Goal: Transaction & Acquisition: Obtain resource

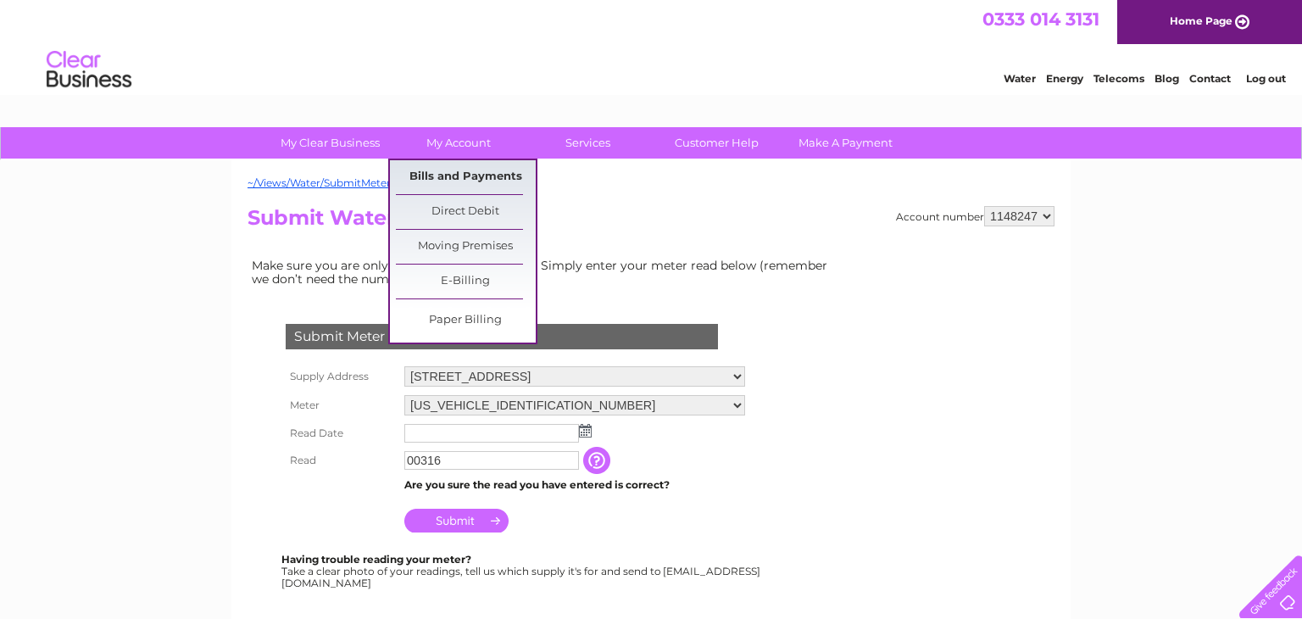
click at [445, 178] on link "Bills and Payments" at bounding box center [466, 177] width 140 height 34
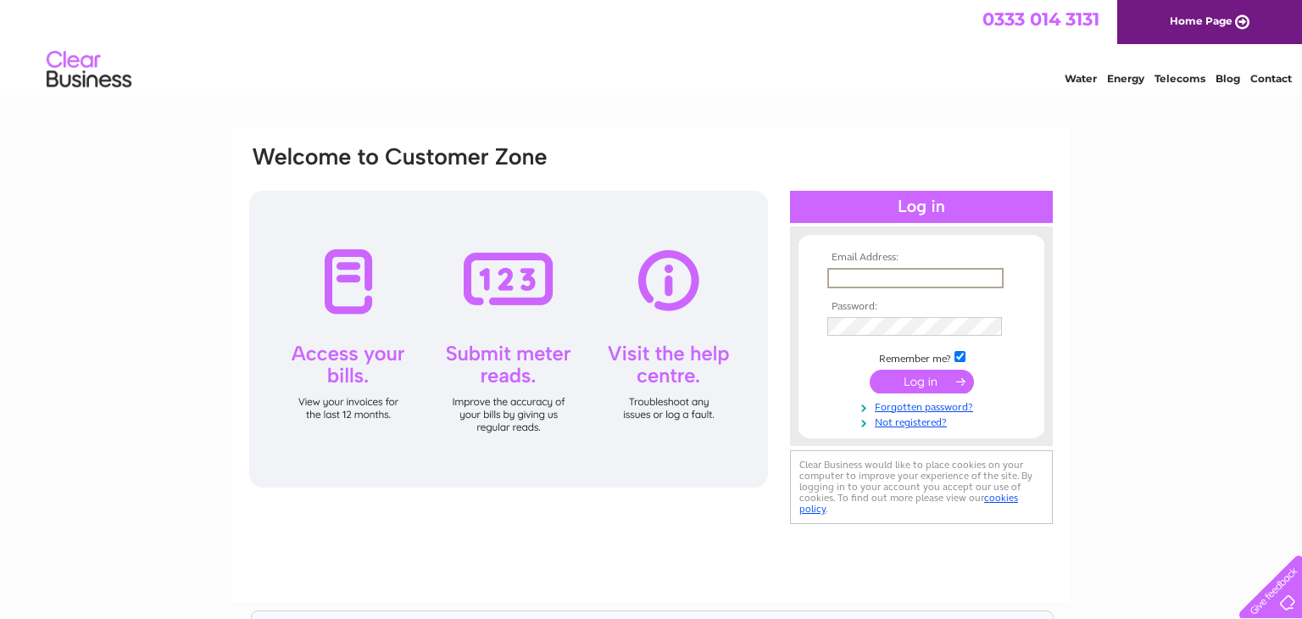
click at [836, 272] on input "text" at bounding box center [915, 278] width 176 height 20
type input "info@hennabrows.net"
click at [926, 384] on input "submit" at bounding box center [922, 381] width 104 height 24
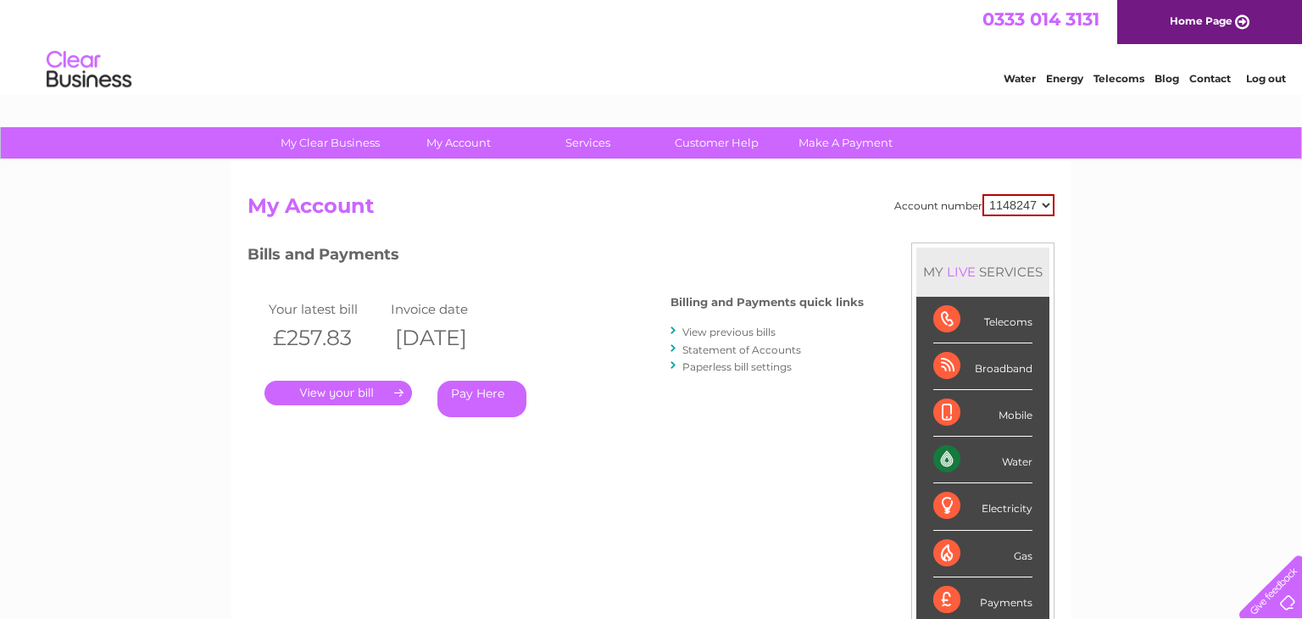
click at [363, 389] on link "." at bounding box center [337, 393] width 147 height 25
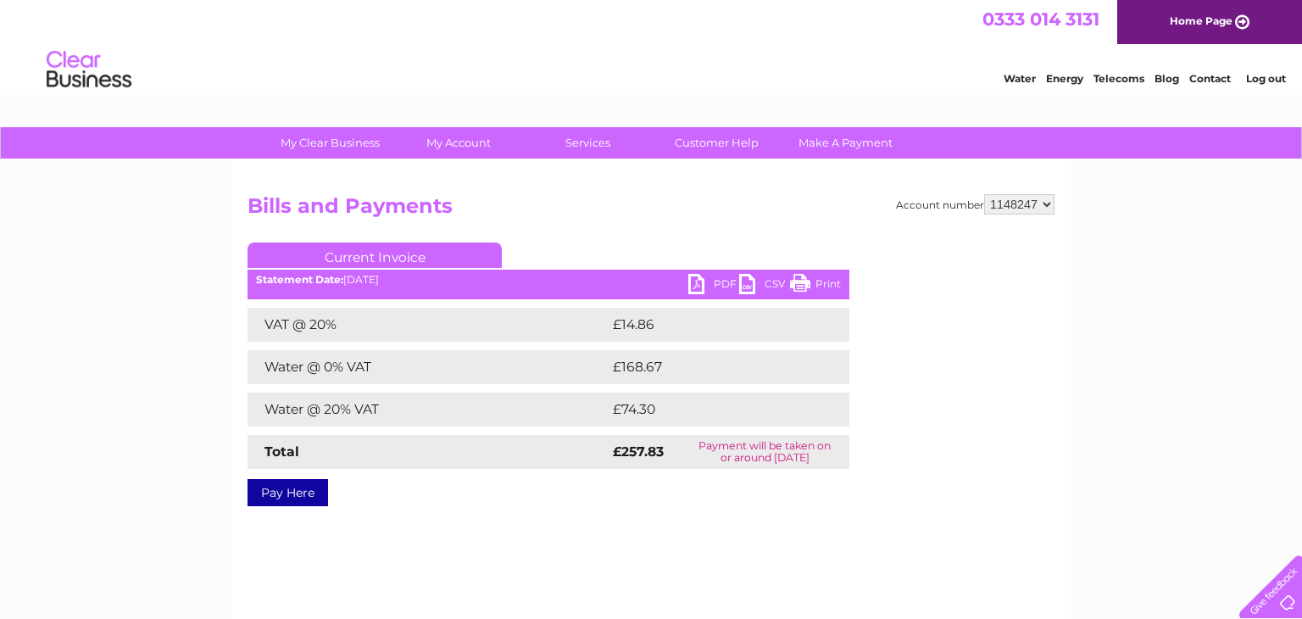
click at [700, 288] on link "PDF" at bounding box center [713, 286] width 51 height 25
click at [694, 286] on link "PDF" at bounding box center [713, 286] width 51 height 25
click at [153, 446] on div "My Clear Business Login Details My Details My Preferences Link Account My Accou…" at bounding box center [651, 526] width 1302 height 798
